Goal: Task Accomplishment & Management: Manage account settings

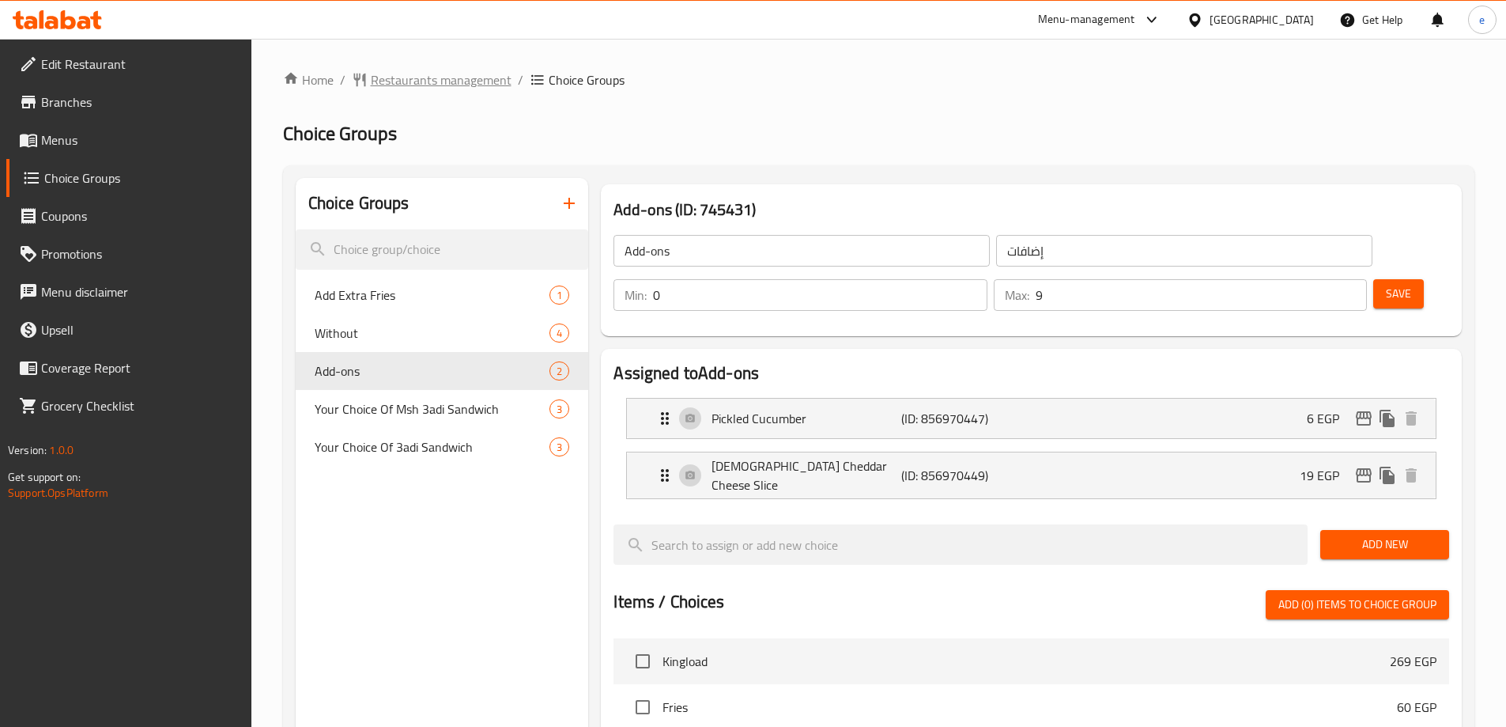
click at [425, 82] on span "Restaurants management" at bounding box center [441, 79] width 141 height 19
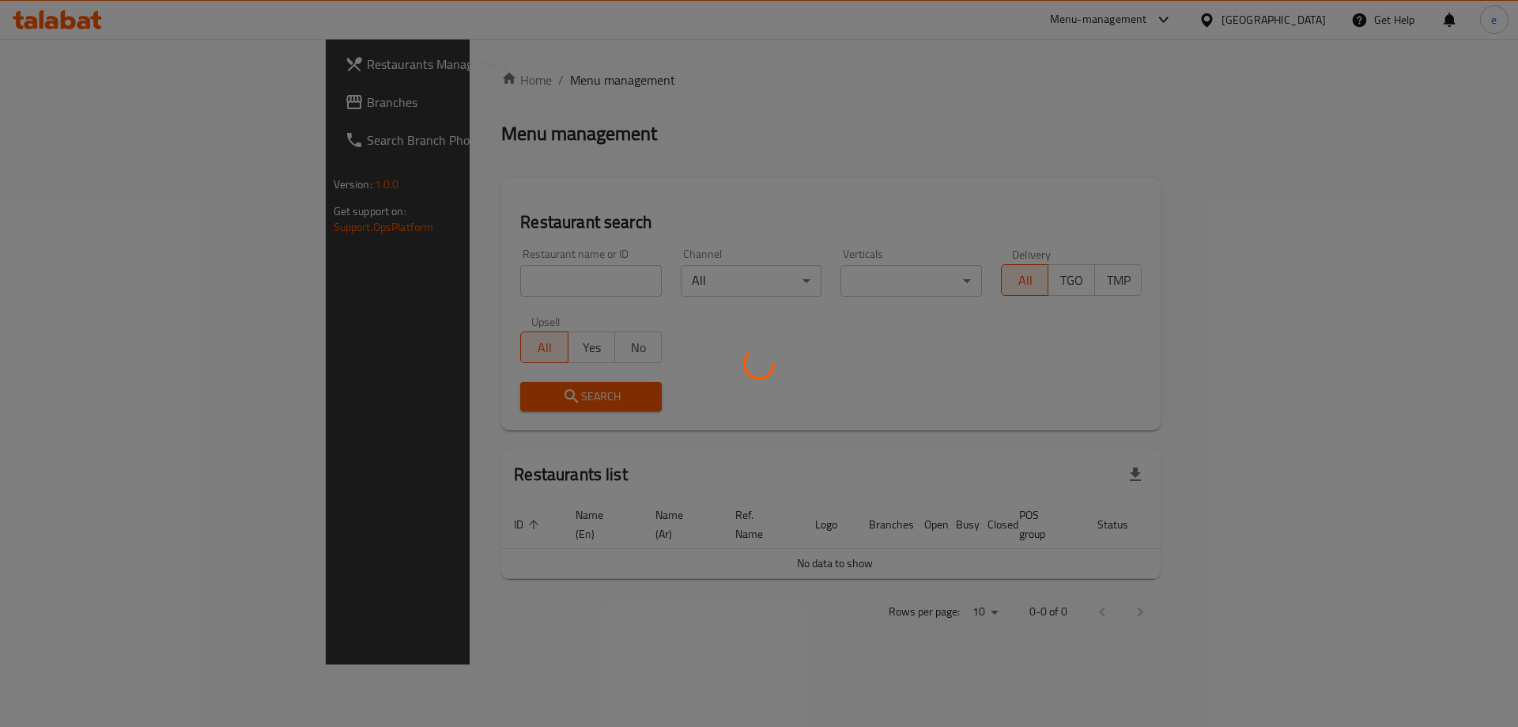
click at [34, 96] on div at bounding box center [759, 363] width 1518 height 727
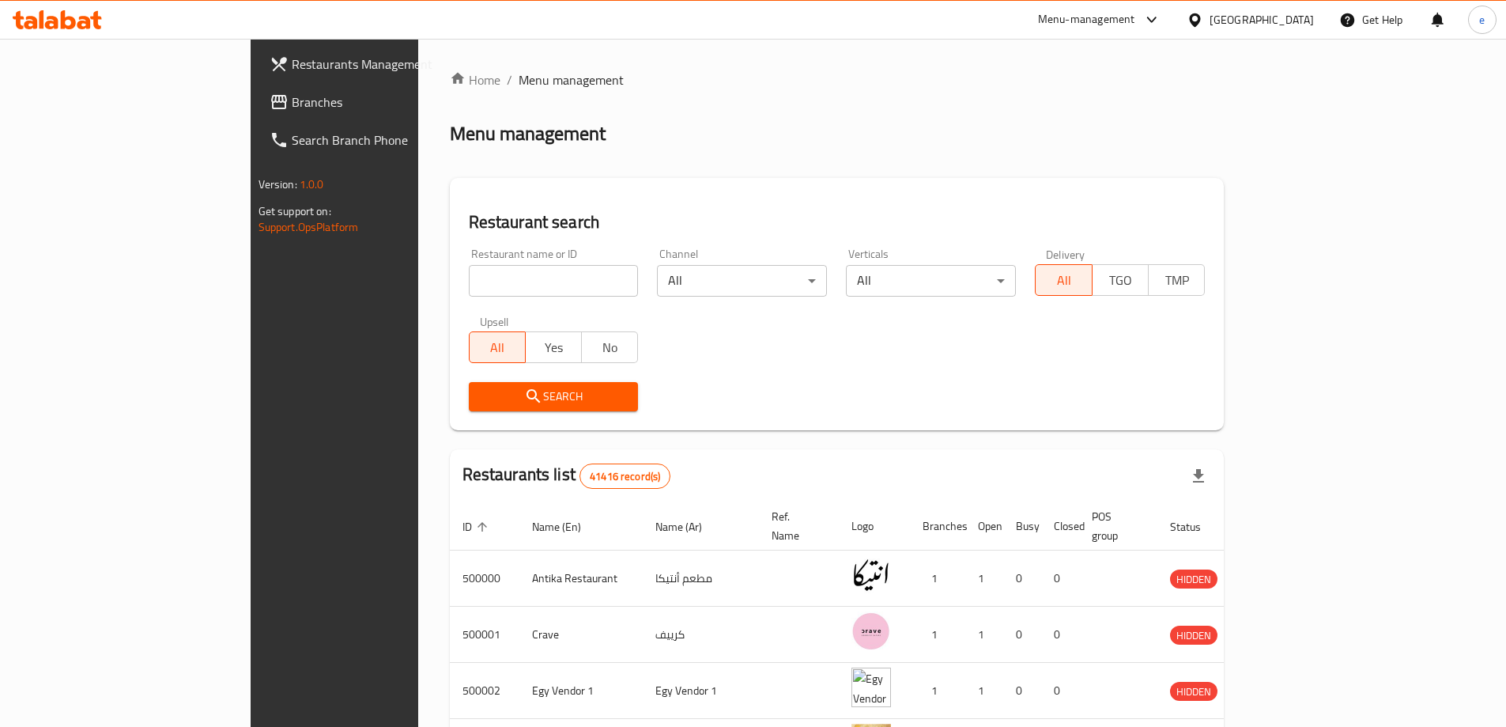
click at [33, 94] on div at bounding box center [753, 363] width 1506 height 727
click at [292, 100] on span "Branches" at bounding box center [391, 101] width 198 height 19
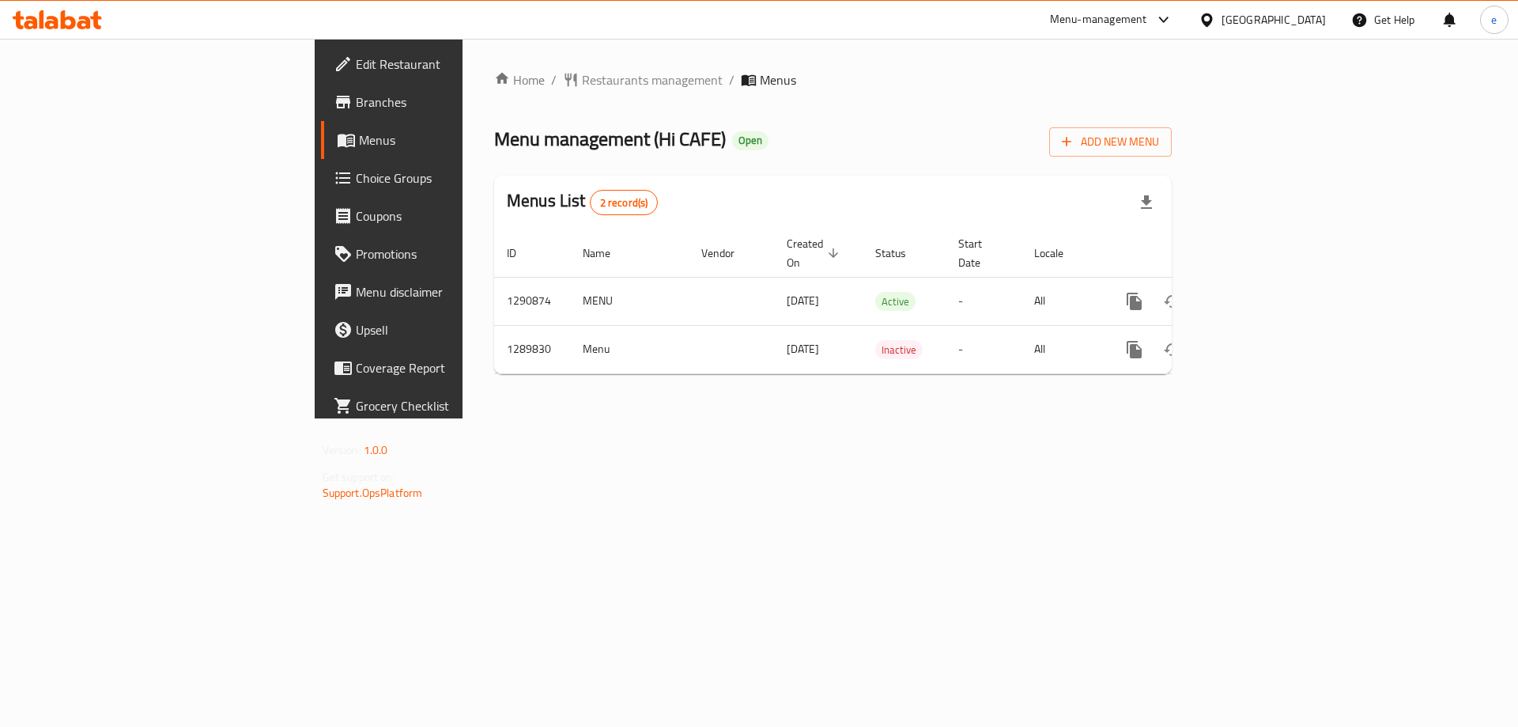
click at [356, 177] on span "Choice Groups" at bounding box center [456, 177] width 200 height 19
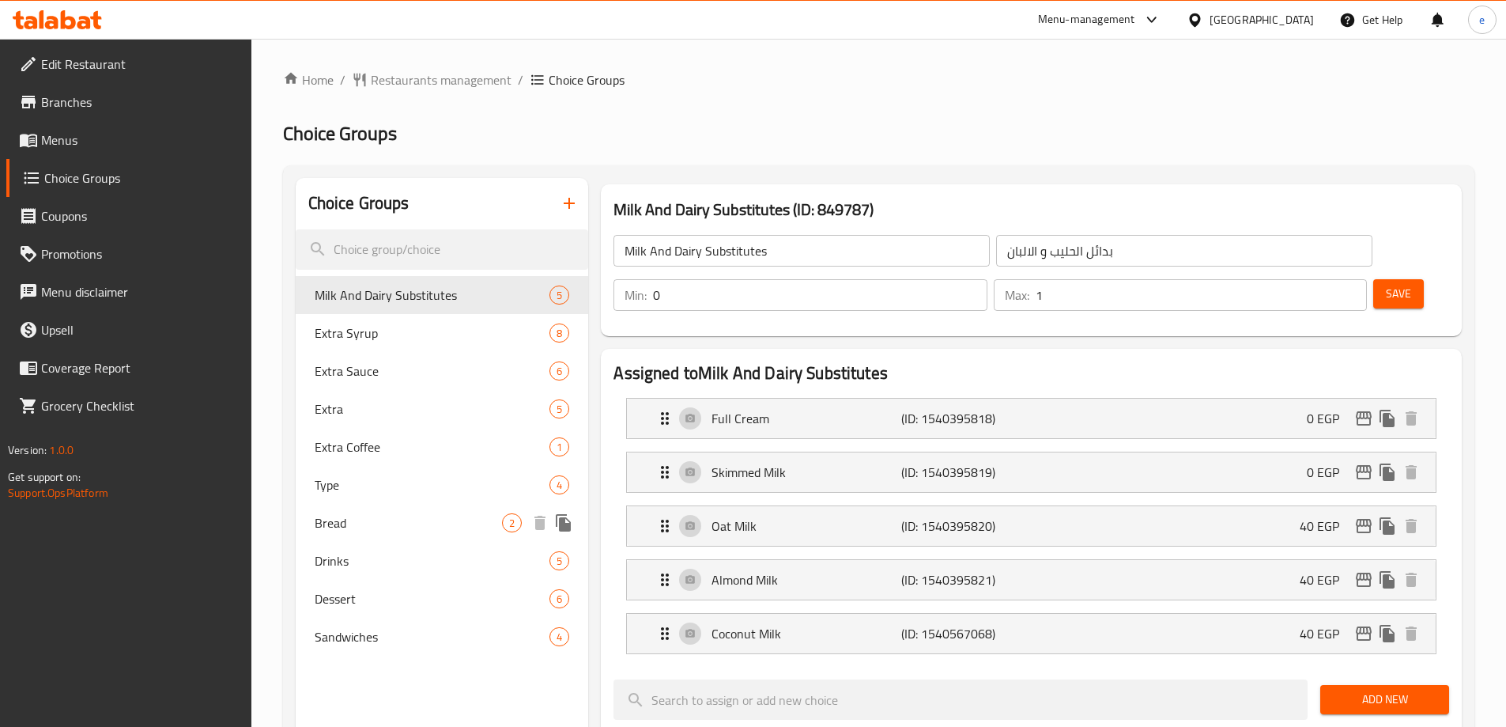
click at [351, 517] on span "Bread" at bounding box center [409, 522] width 188 height 19
type input "Bread"
type input "الخبز"
type input "1"
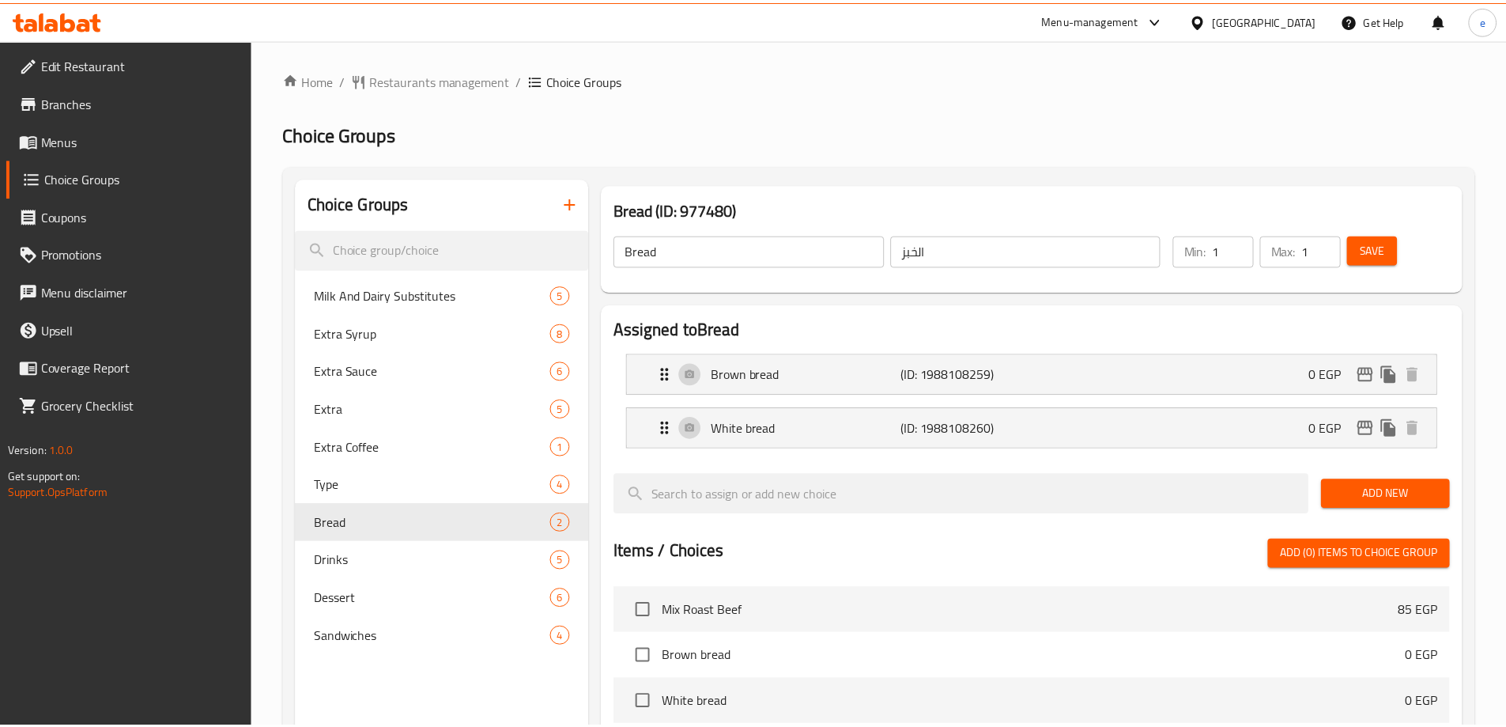
scroll to position [464, 0]
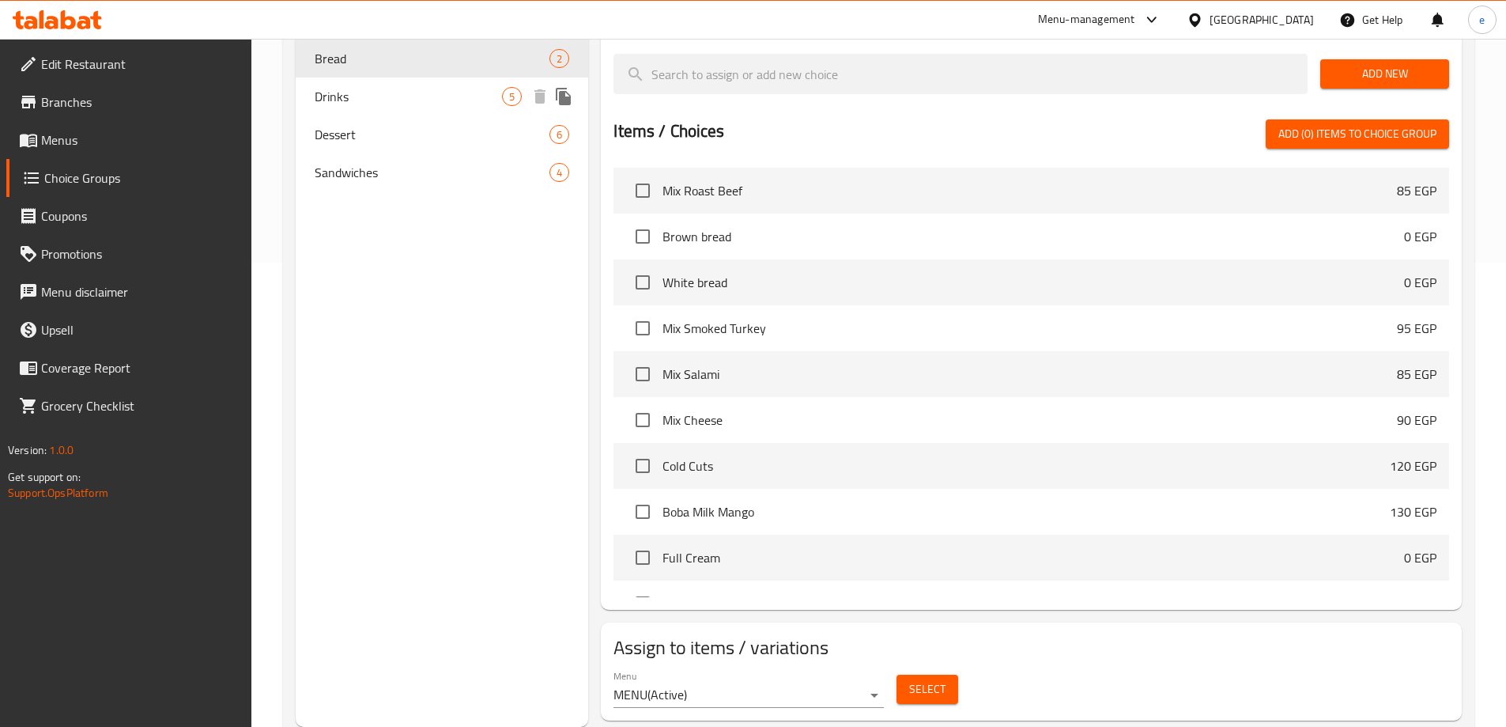
click at [365, 104] on span "Drinks" at bounding box center [409, 96] width 188 height 19
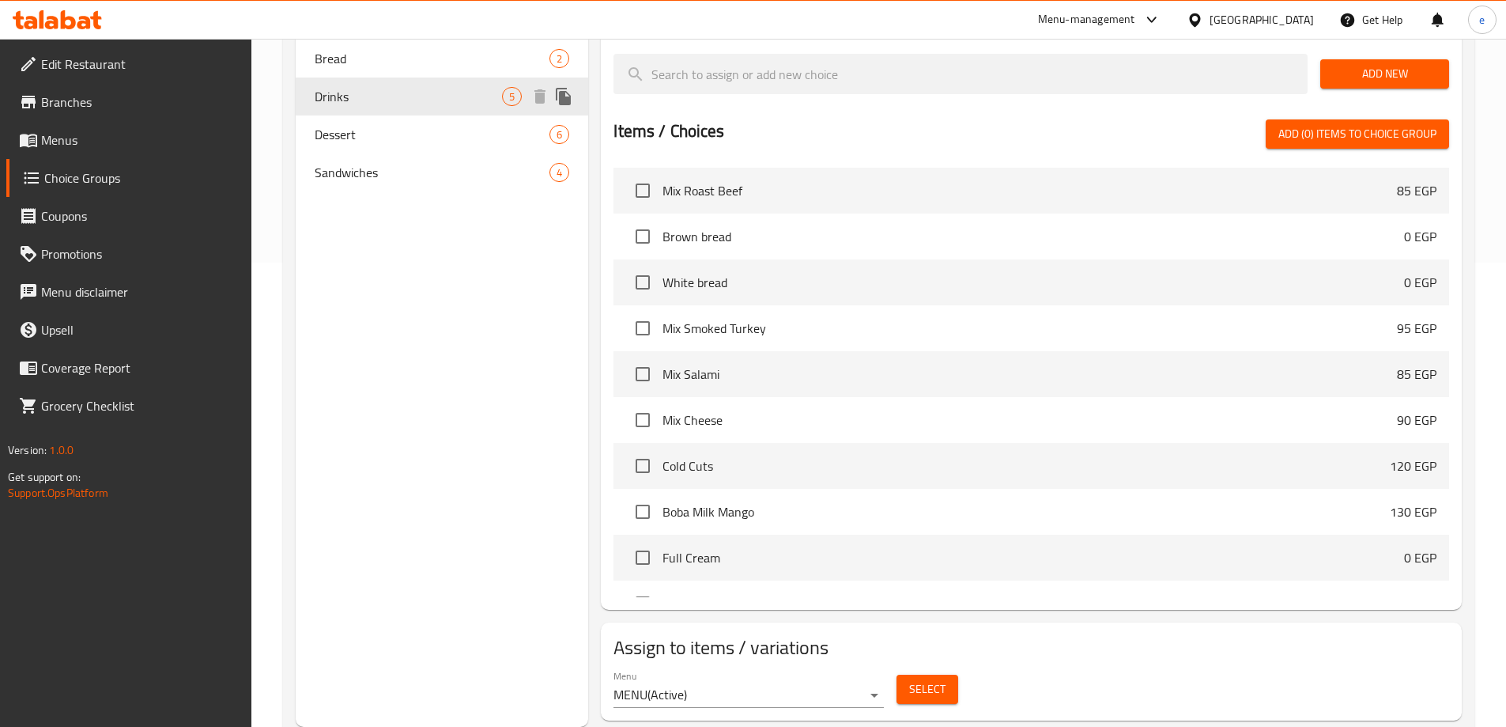
type input "Drinks"
type input "مشروبات"
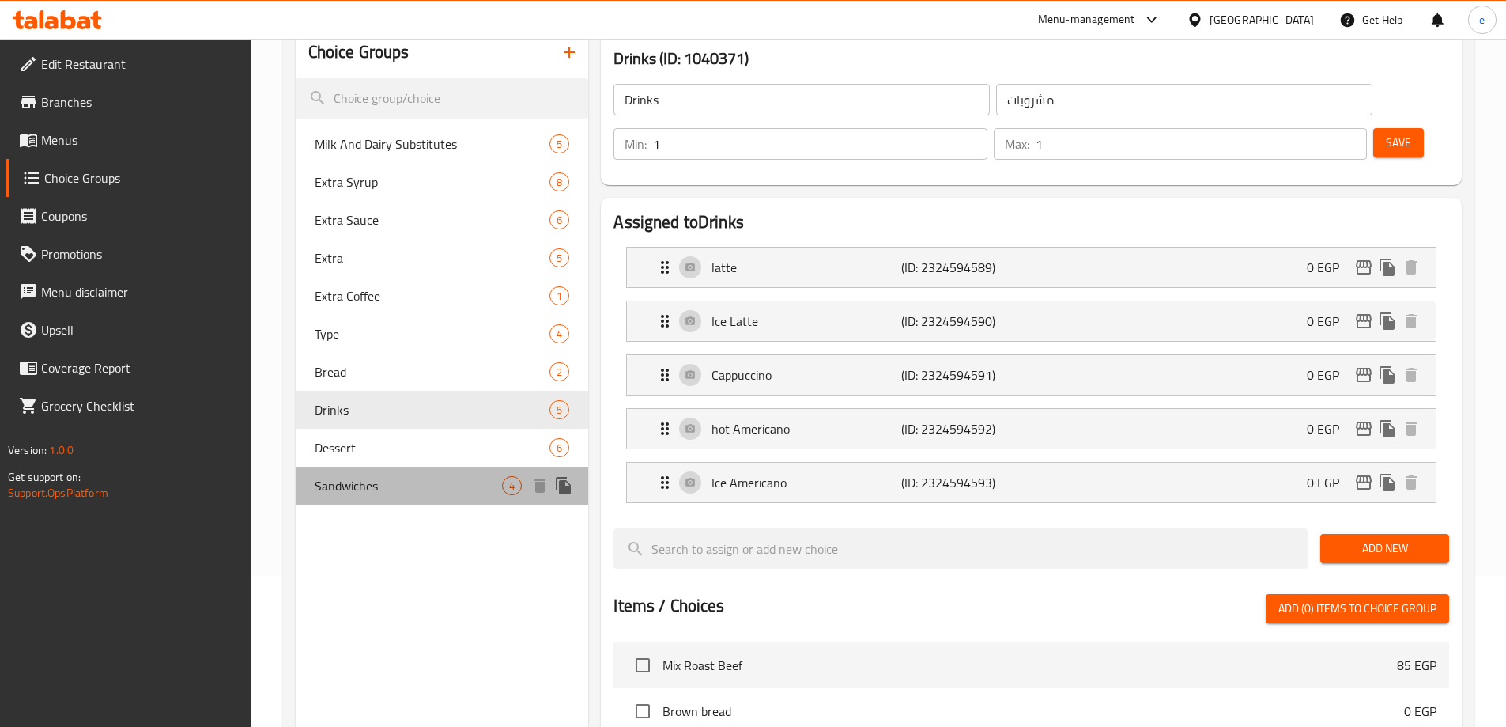
click at [367, 483] on span "Sandwiches" at bounding box center [409, 485] width 188 height 19
type input "Sandwiches"
type input "سندوتشات"
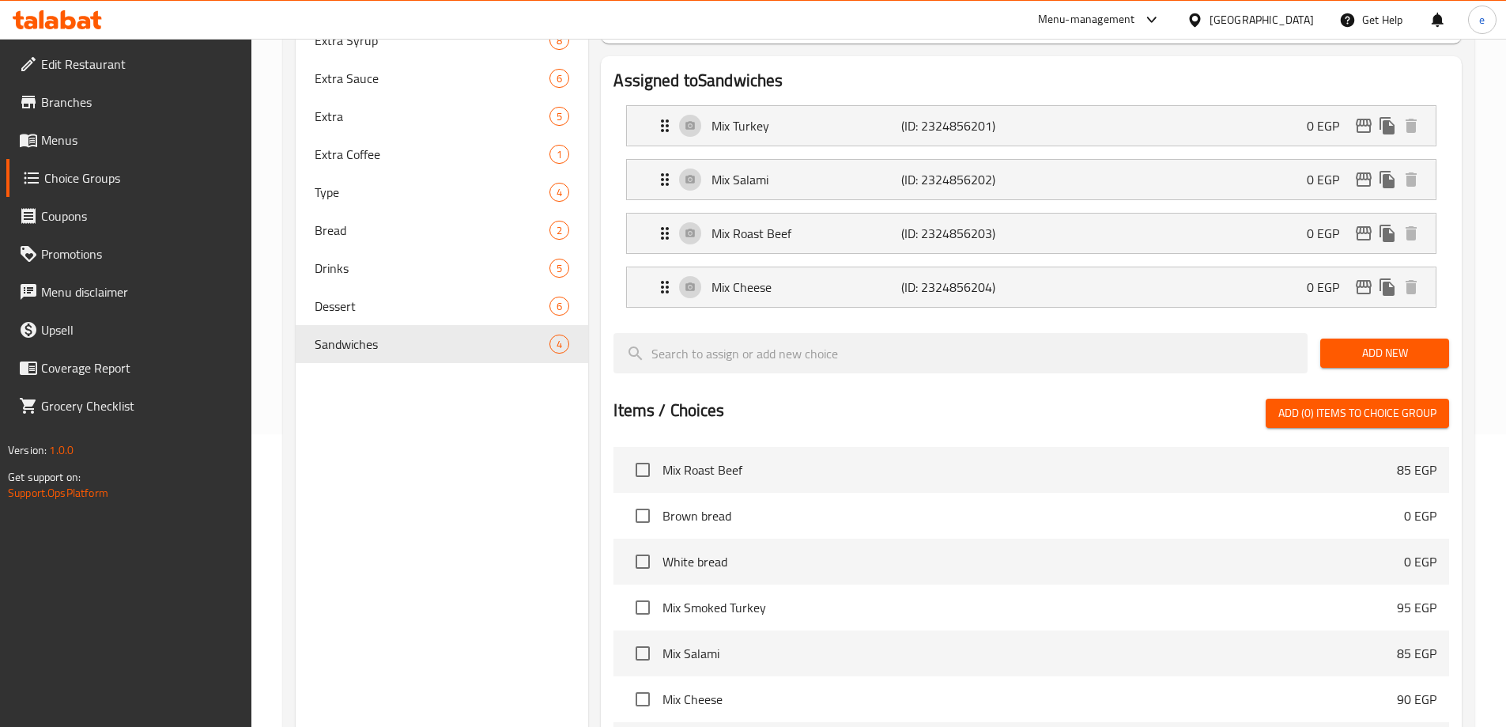
scroll to position [176, 0]
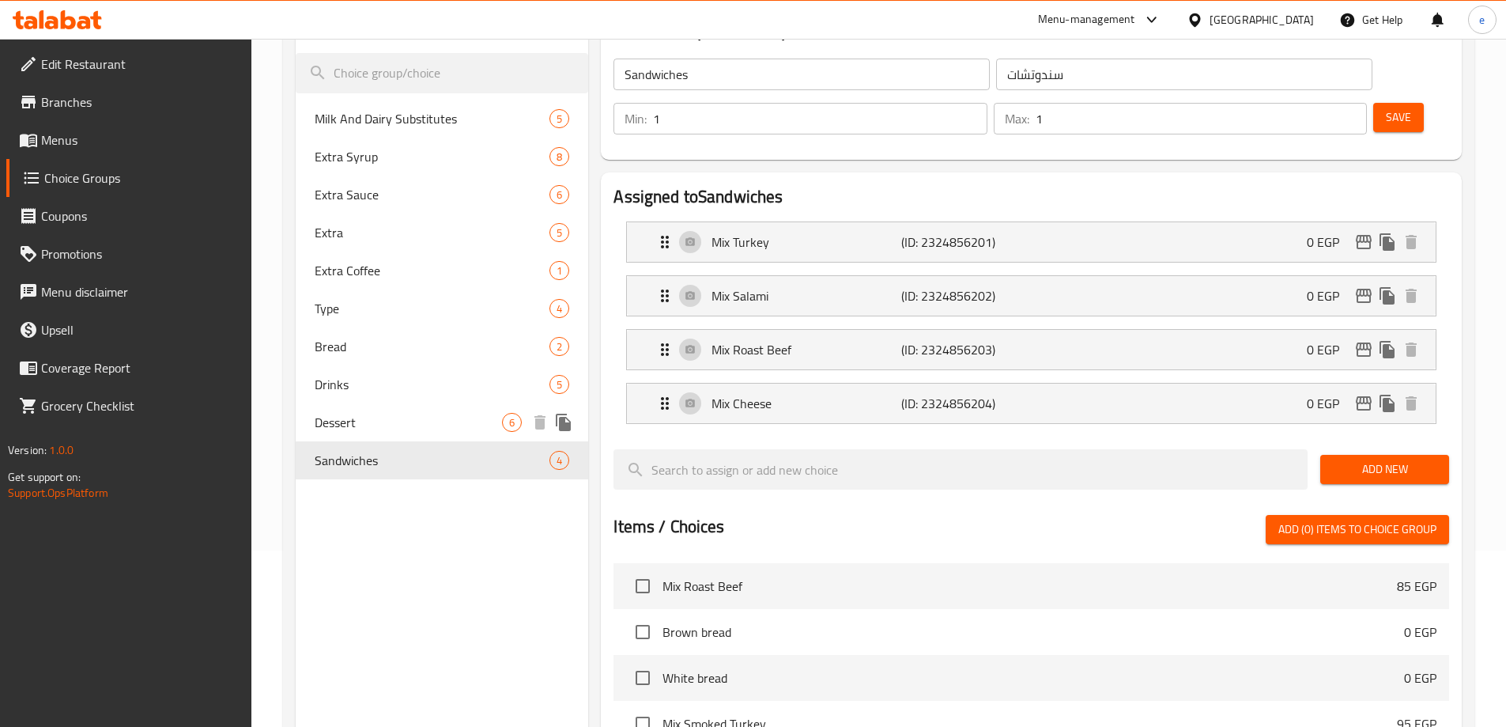
click at [367, 423] on span "Dessert" at bounding box center [409, 422] width 188 height 19
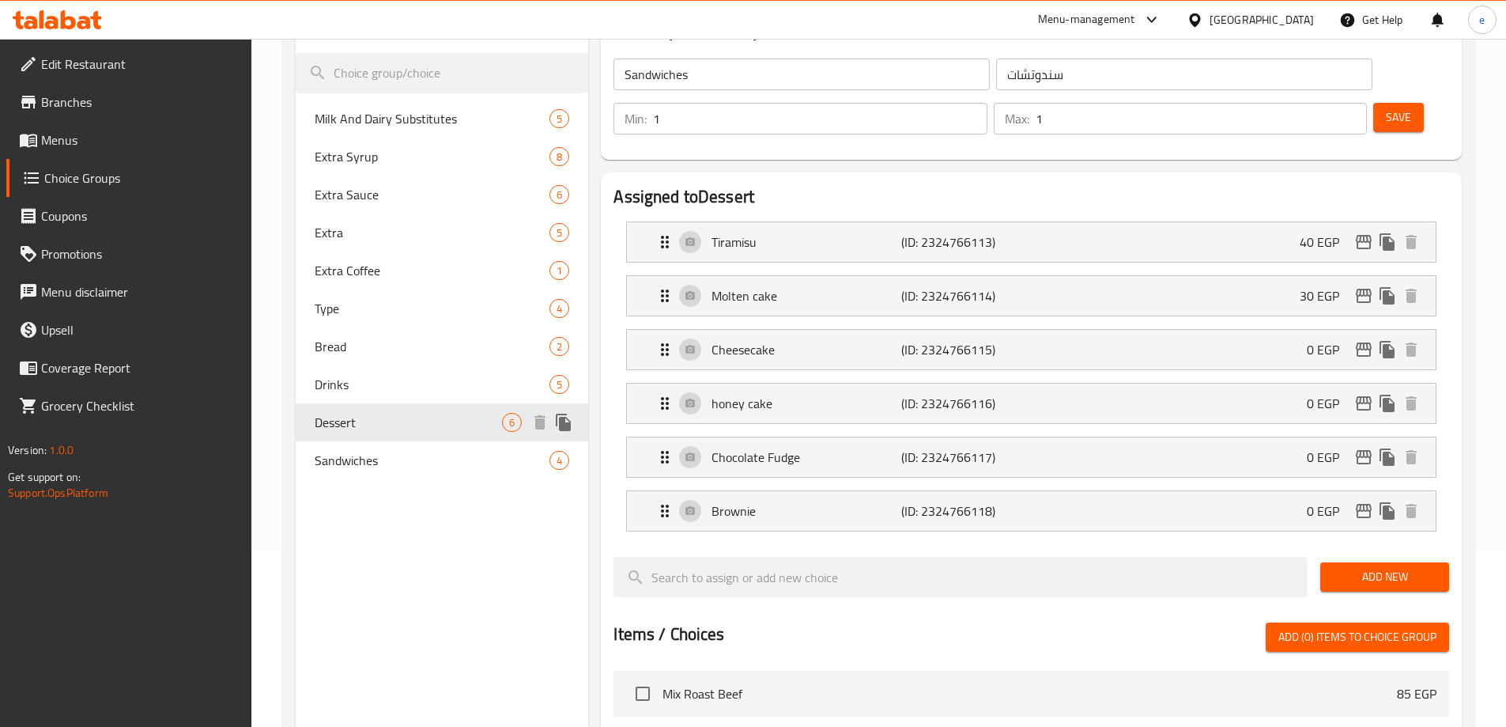
type input "Dessert"
type input "حلويات"
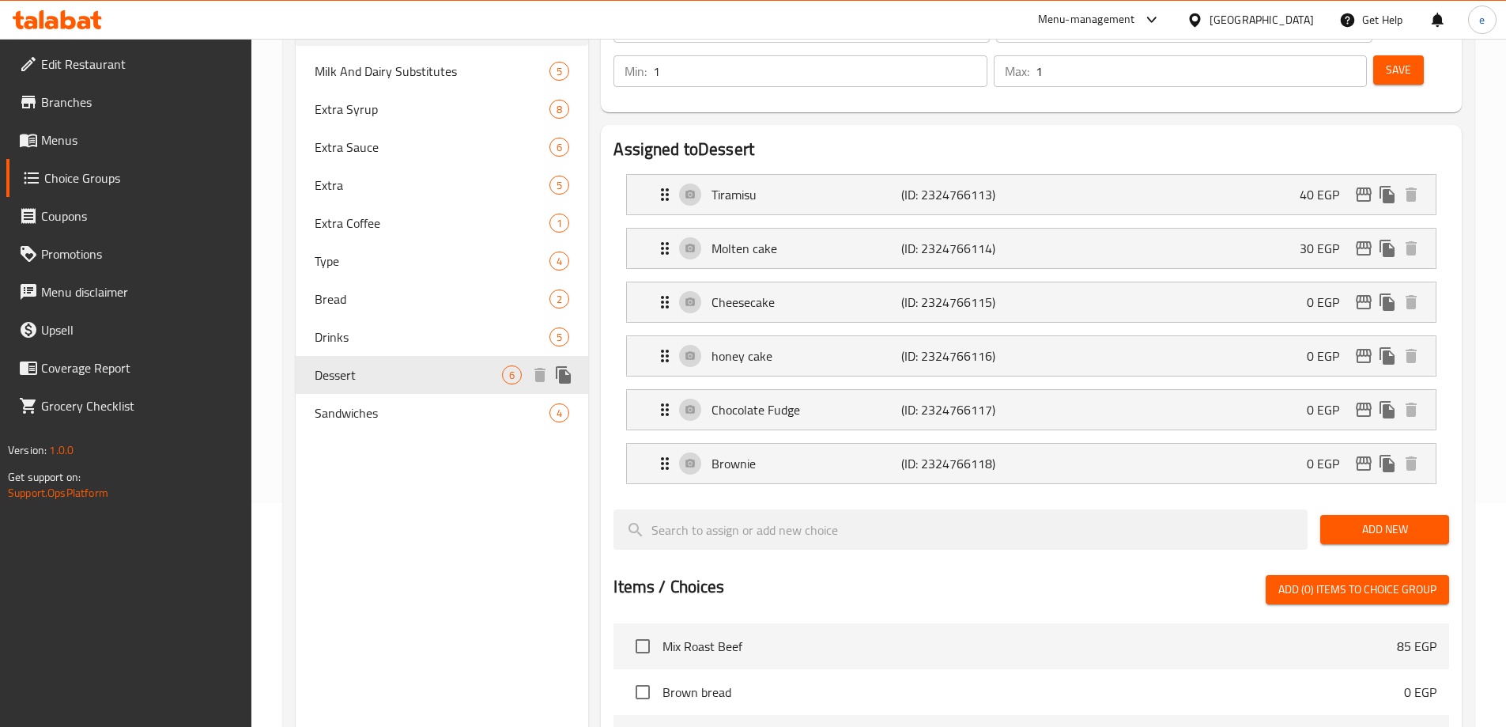
scroll to position [47, 0]
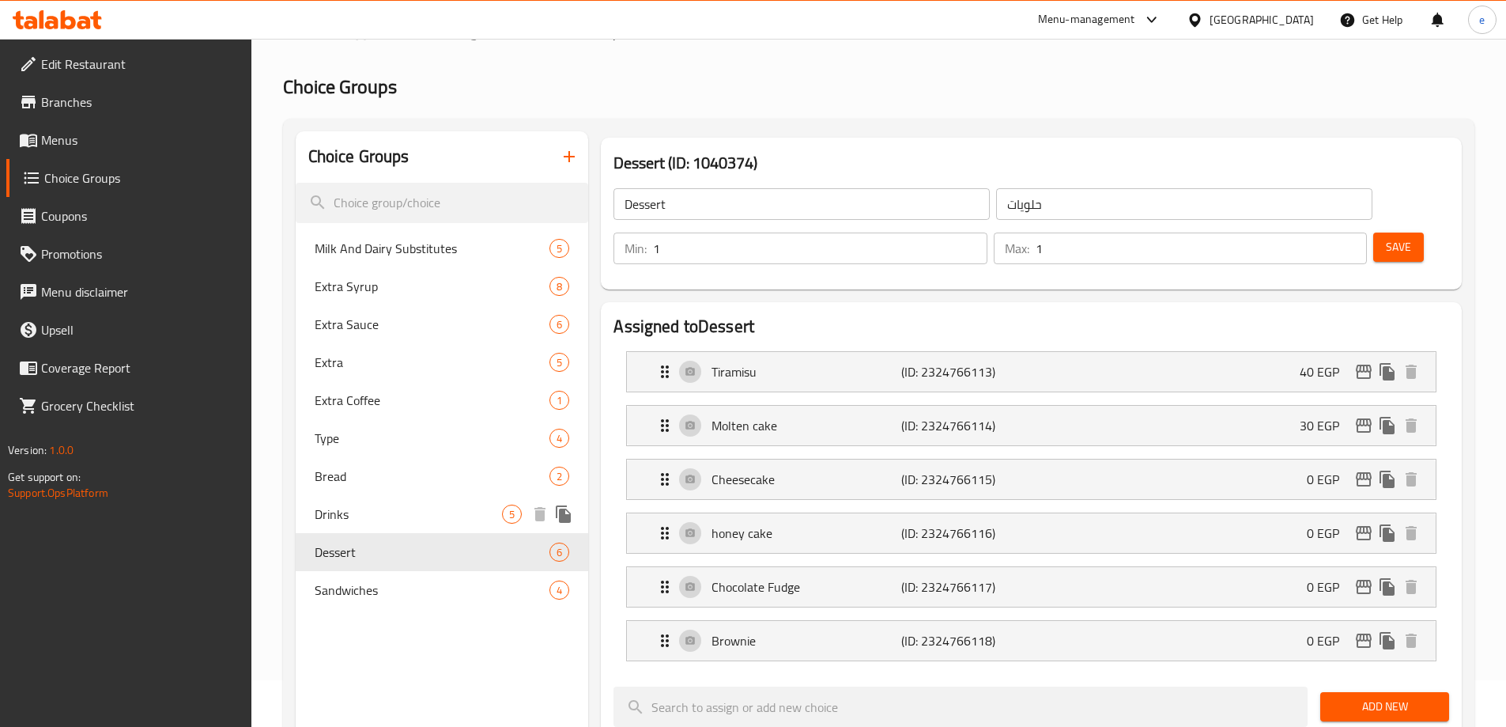
click at [349, 504] on span "Drinks" at bounding box center [409, 513] width 188 height 19
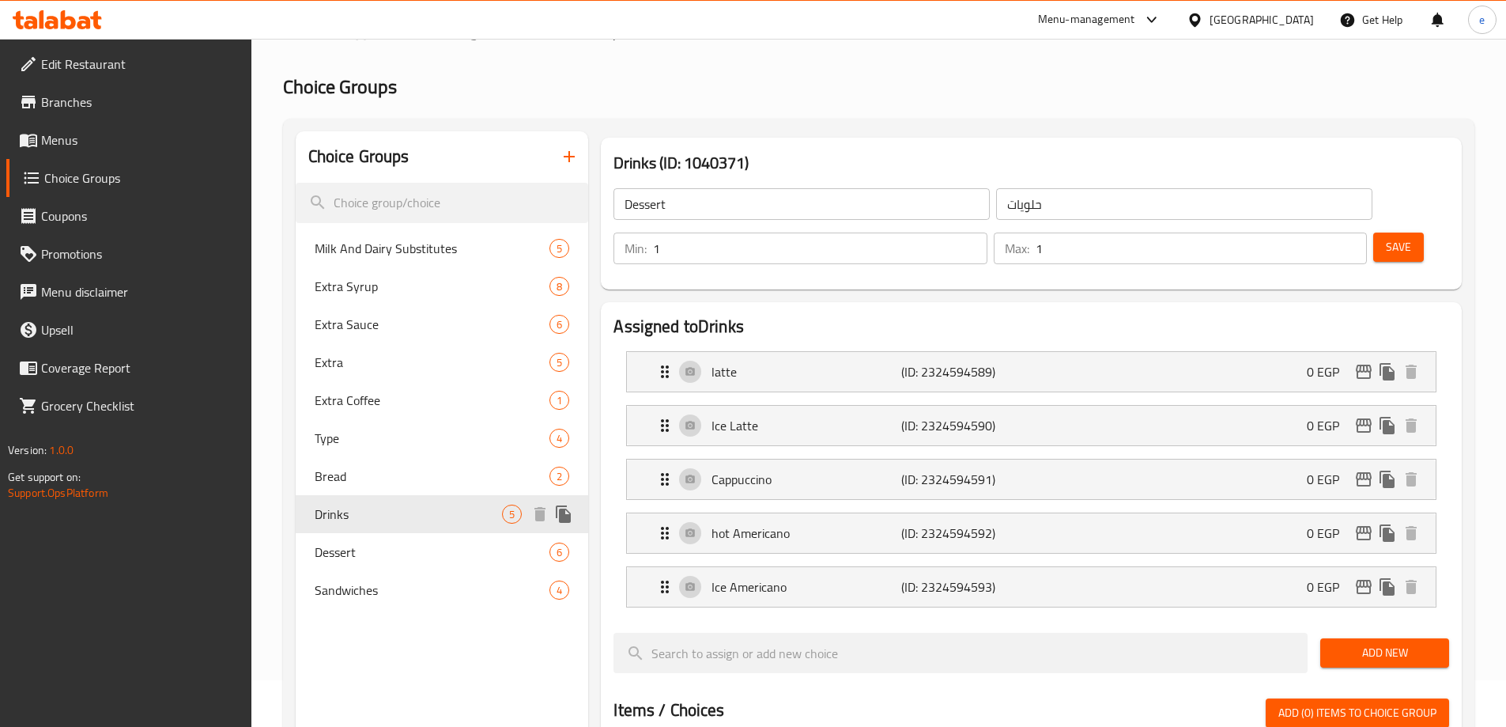
type input "Drinks"
type input "مشروبات"
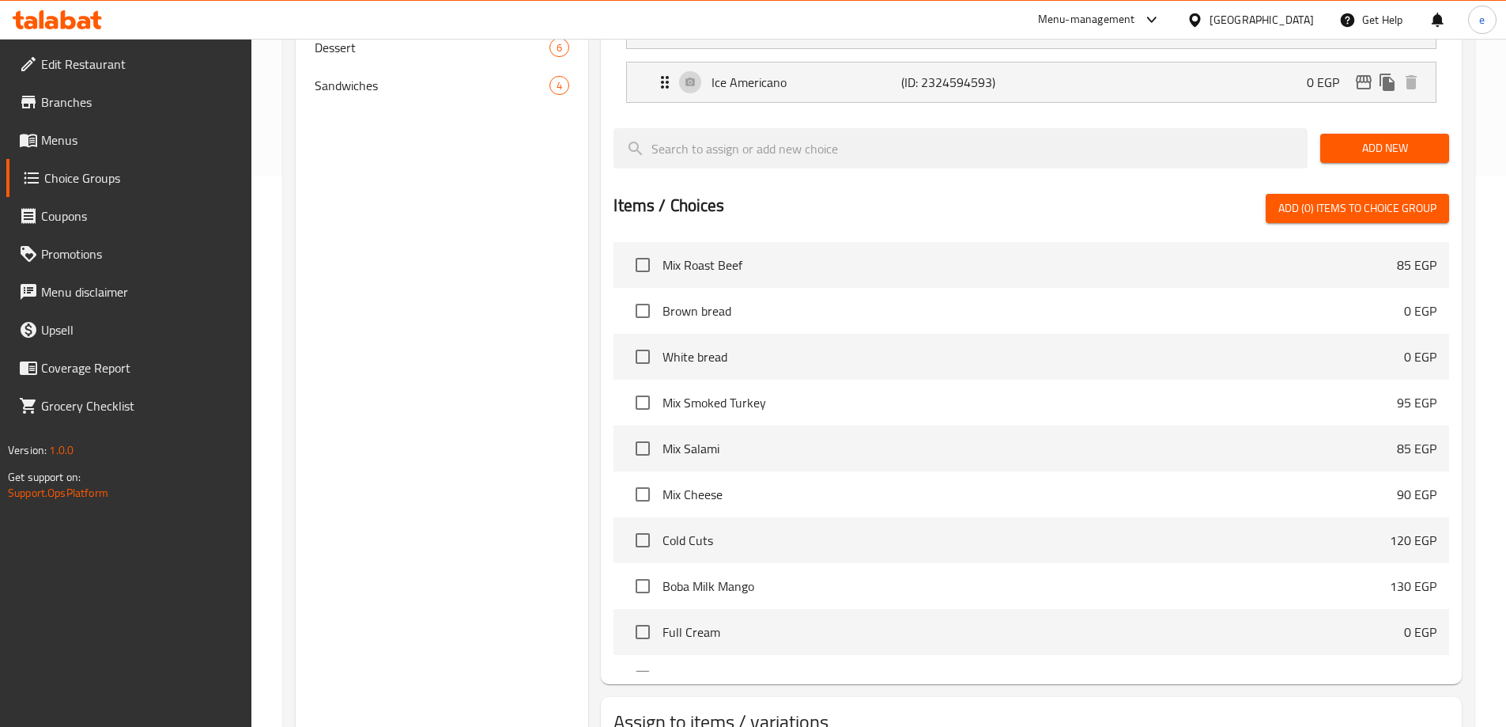
scroll to position [230, 0]
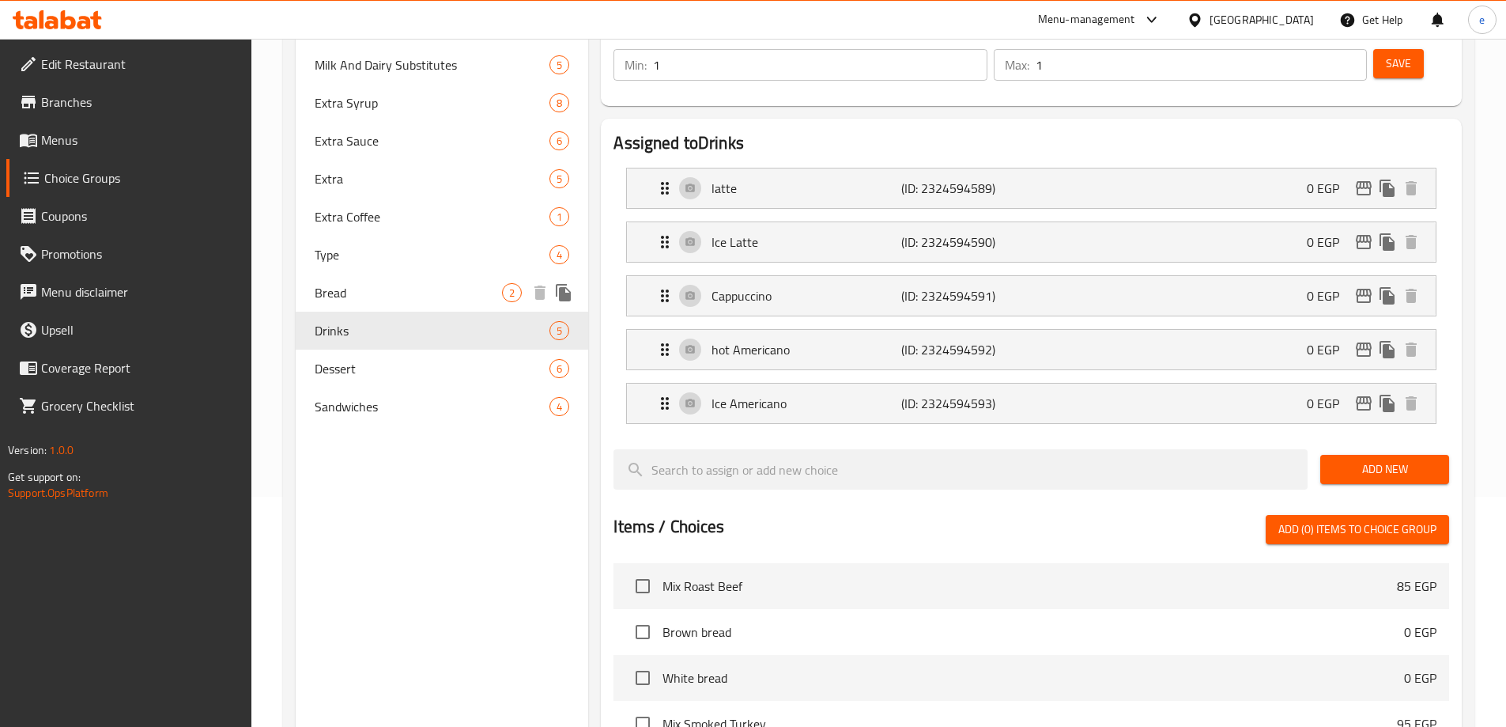
click at [338, 300] on span "Bread" at bounding box center [409, 292] width 188 height 19
type input "Bread"
type input "الخبز"
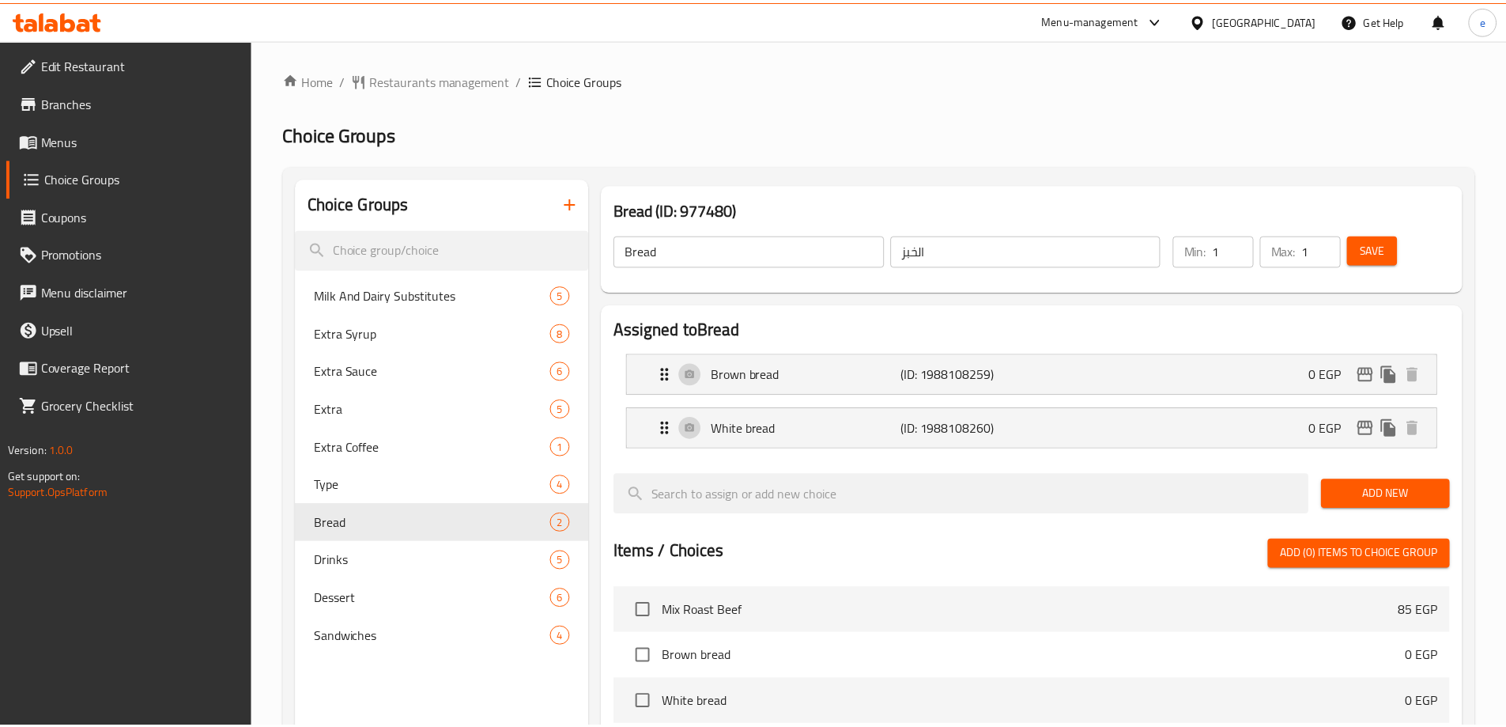
scroll to position [464, 0]
